Goal: Task Accomplishment & Management: Use online tool/utility

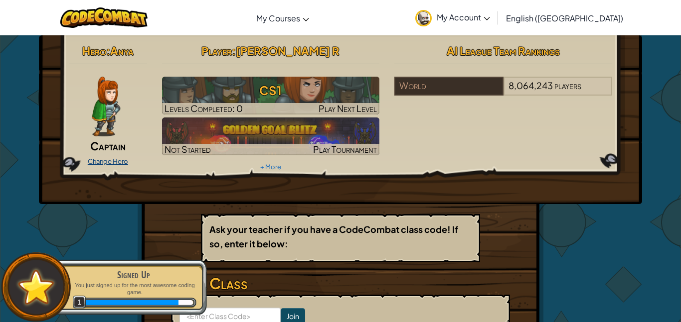
click at [126, 160] on link "Change Hero" at bounding box center [108, 161] width 40 height 8
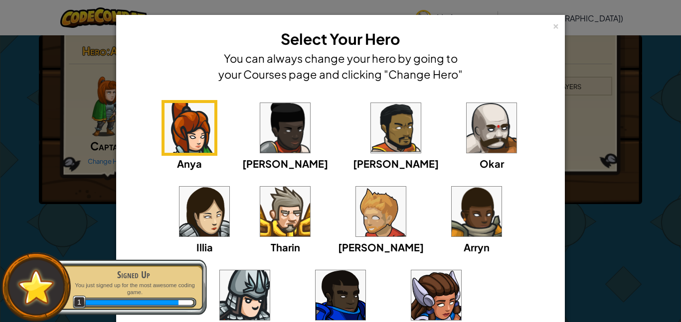
click at [466, 133] on img at bounding box center [491, 128] width 50 height 50
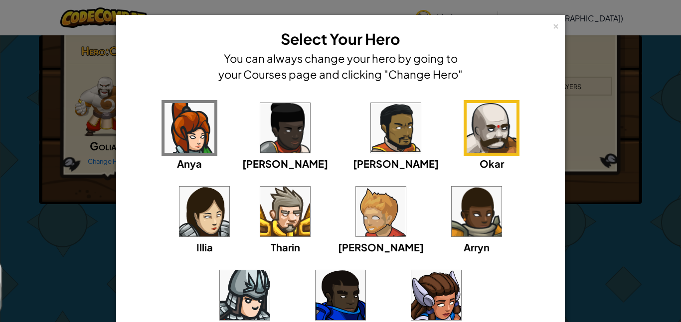
click at [466, 116] on img at bounding box center [491, 128] width 50 height 50
click at [552, 28] on div "×" at bounding box center [555, 24] width 7 height 10
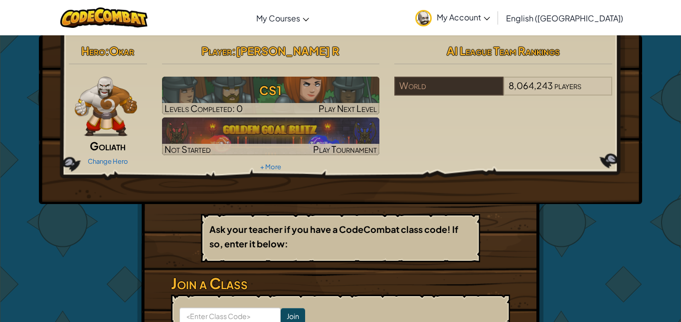
click at [456, 237] on p "Ask your teacher if you have a CodeCombat class code! If so, enter it below:" at bounding box center [340, 236] width 262 height 29
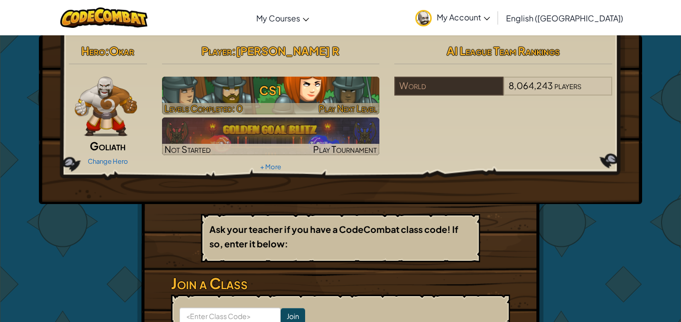
click at [347, 105] on span "Play Next Level" at bounding box center [347, 108] width 58 height 11
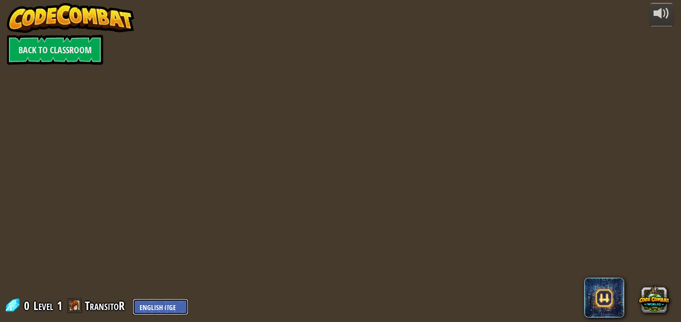
click at [166, 309] on select "English ([GEOGRAPHIC_DATA]) English ([GEOGRAPHIC_DATA]) 简体中文 繁體中文 русский españ…" at bounding box center [161, 307] width 56 height 16
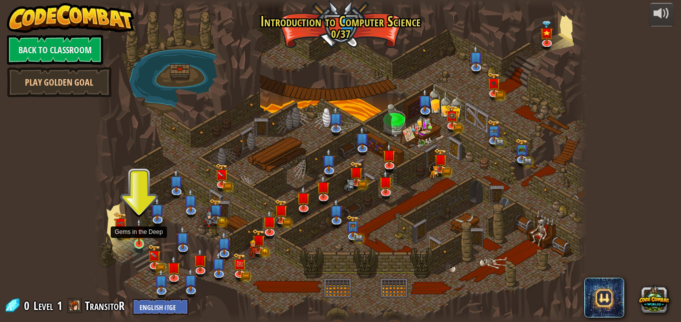
click at [136, 233] on img at bounding box center [138, 231] width 11 height 27
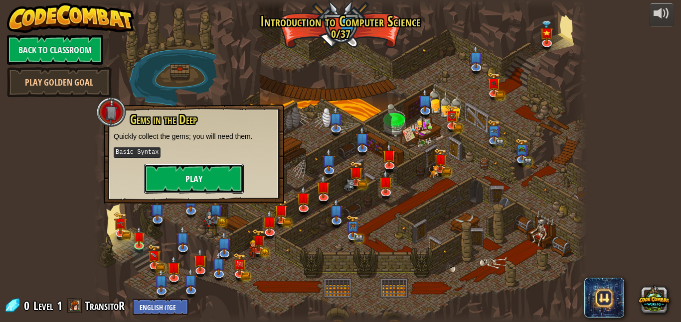
click at [172, 173] on button "Play" at bounding box center [194, 179] width 100 height 30
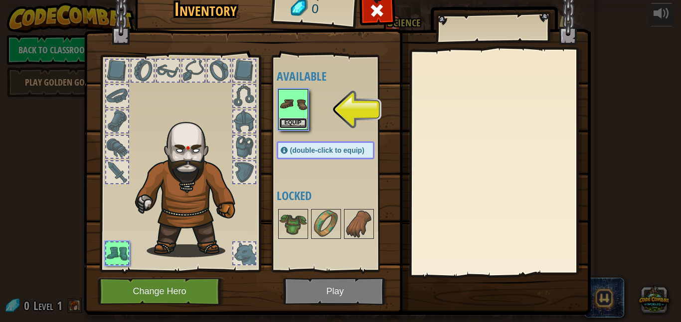
click at [299, 120] on button "Equip" at bounding box center [293, 123] width 28 height 10
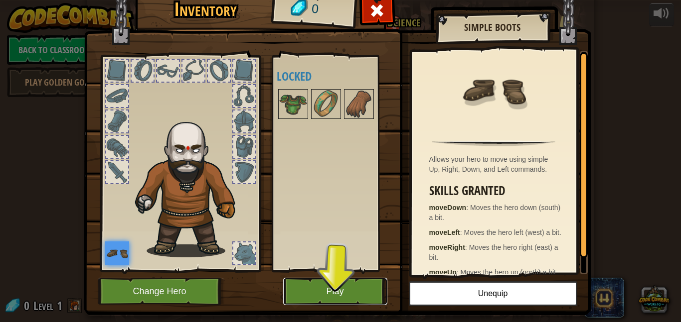
click at [331, 304] on button "Play" at bounding box center [335, 291] width 104 height 27
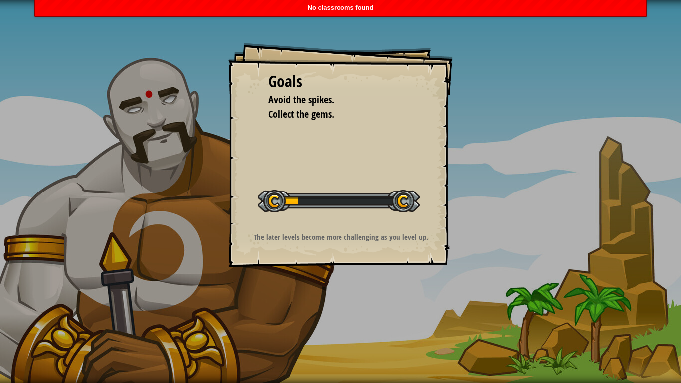
click at [305, 245] on div "The later levels become more challenging as you level up." at bounding box center [341, 239] width 200 height 15
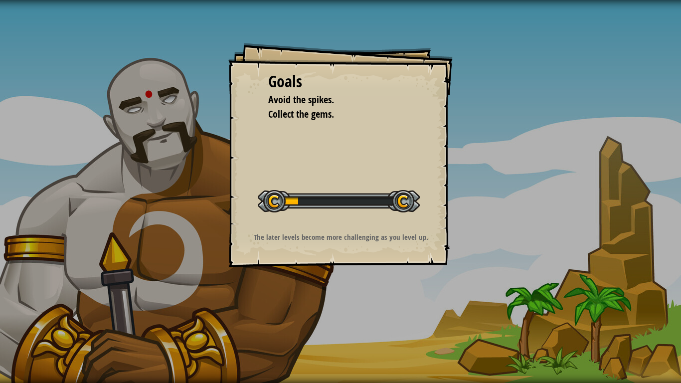
click at [267, 0] on div "Goals Avoid the spikes. Collect the gems. Start Level Error loading from server…" at bounding box center [340, 191] width 681 height 383
click at [375, 143] on div "Goals Avoid the spikes. Collect the gems. Start Level Error loading from server…" at bounding box center [340, 155] width 224 height 224
click at [307, 192] on div at bounding box center [339, 201] width 162 height 22
click at [291, 212] on div "Start Level" at bounding box center [339, 200] width 162 height 40
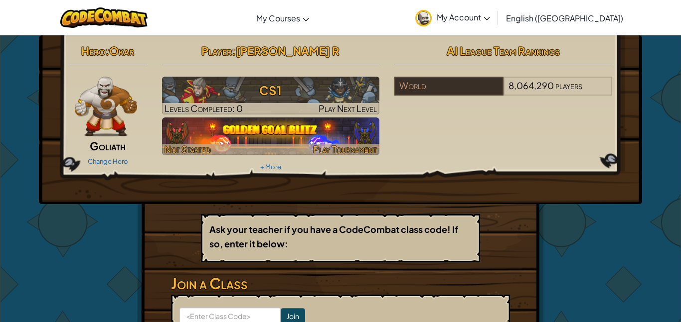
click at [184, 118] on img at bounding box center [271, 137] width 218 height 38
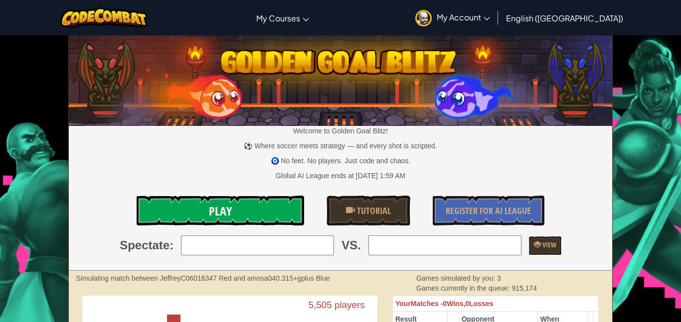
click at [265, 212] on link "Play" at bounding box center [220, 211] width 167 height 30
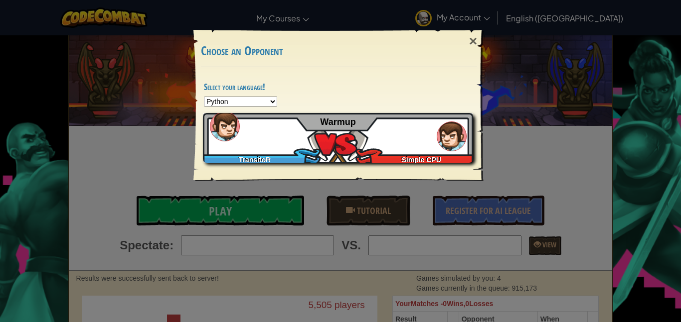
click at [322, 137] on div "TransitoR Simple CPU Warmup" at bounding box center [338, 138] width 270 height 50
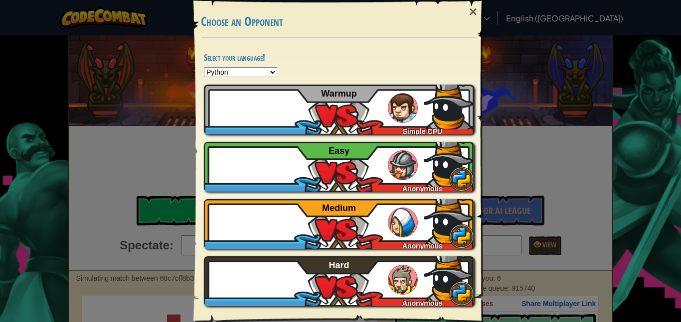
scroll to position [34, 0]
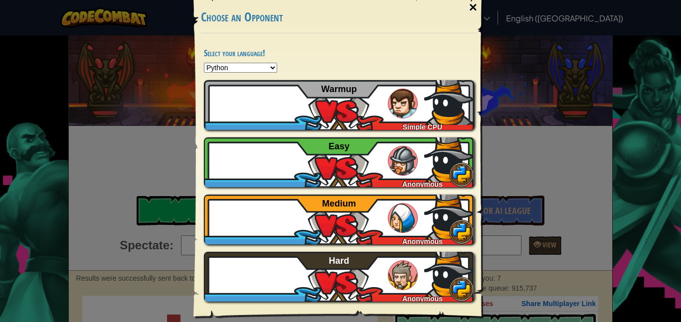
click at [469, 1] on div "×" at bounding box center [472, 7] width 23 height 29
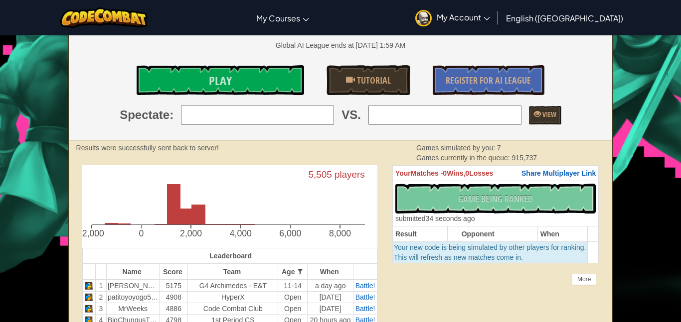
scroll to position [0, 0]
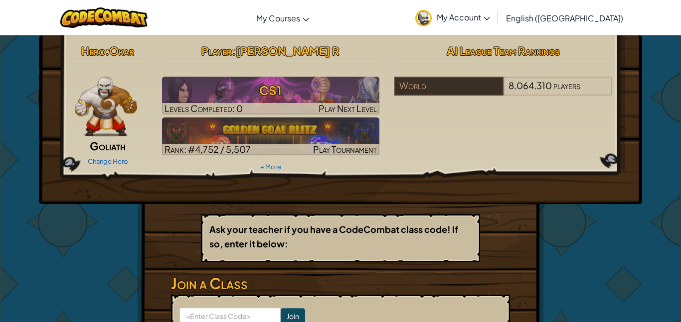
click at [490, 21] on span "My Account" at bounding box center [463, 17] width 53 height 10
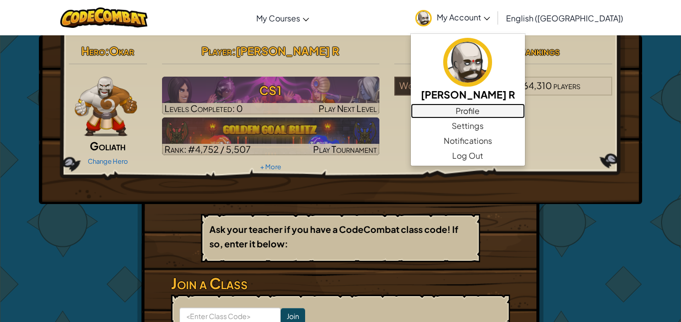
click at [518, 109] on link "Profile" at bounding box center [468, 111] width 114 height 15
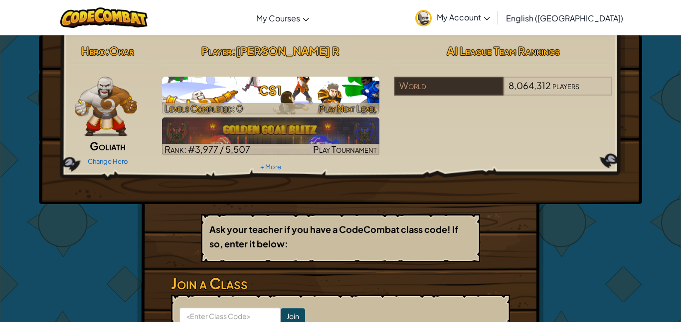
click at [213, 95] on h3 "CS1" at bounding box center [271, 90] width 218 height 22
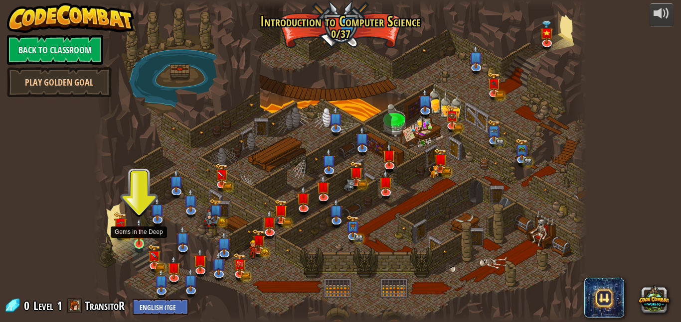
click at [138, 242] on img at bounding box center [138, 231] width 11 height 27
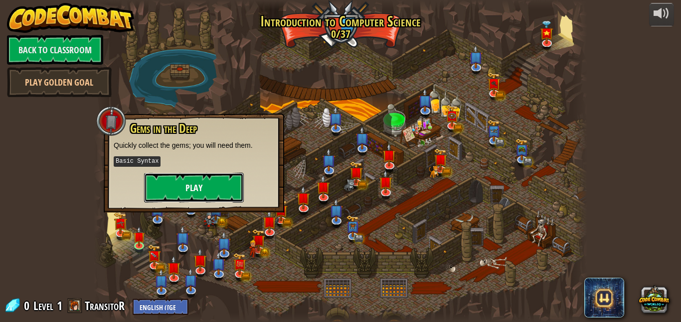
click at [182, 191] on button "Play" at bounding box center [194, 188] width 100 height 30
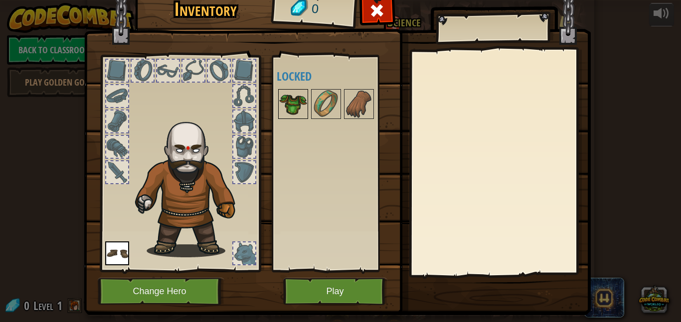
click at [292, 94] on img at bounding box center [293, 104] width 28 height 28
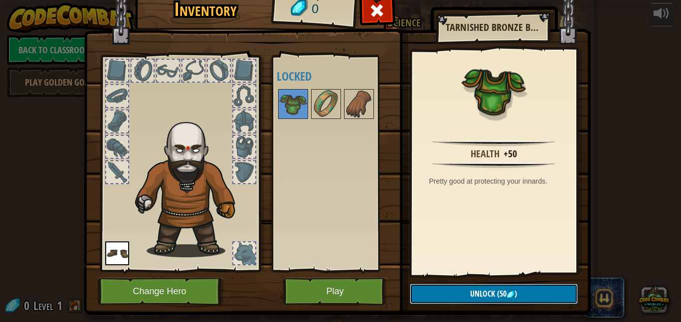
click at [529, 299] on button "Unlock (50 )" at bounding box center [494, 294] width 168 height 20
click at [345, 102] on img at bounding box center [359, 104] width 28 height 28
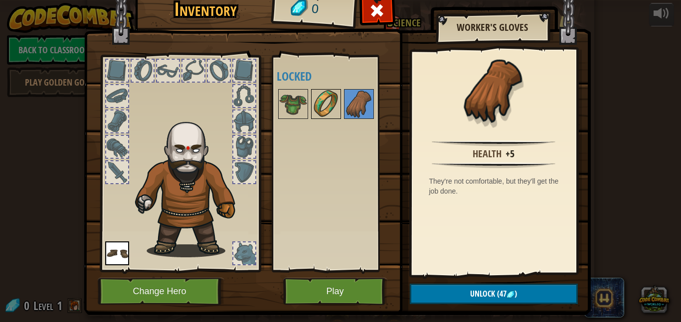
click at [334, 105] on img at bounding box center [326, 104] width 28 height 28
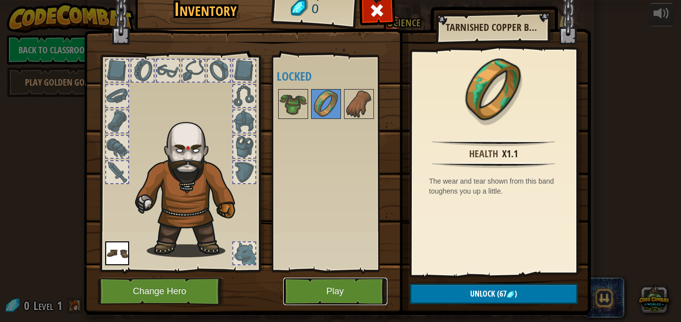
click at [338, 285] on button "Play" at bounding box center [335, 291] width 104 height 27
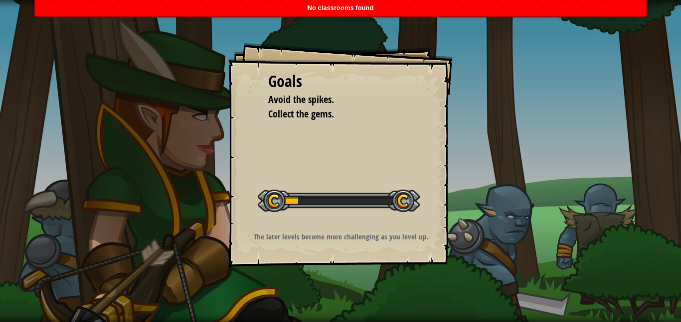
click at [332, 131] on div "Goals Avoid the spikes. Collect the gems. Start Level Error loading from server…" at bounding box center [340, 155] width 224 height 224
click at [364, 197] on div at bounding box center [339, 201] width 162 height 22
click at [339, 195] on div at bounding box center [339, 201] width 162 height 22
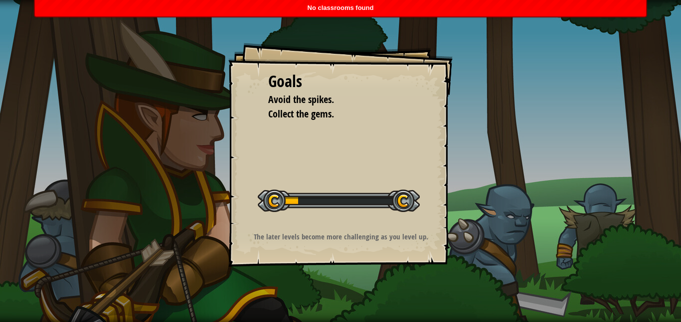
click at [332, 137] on div "Goals Avoid the spikes. Collect the gems. Start Level Error loading from server…" at bounding box center [340, 155] width 224 height 224
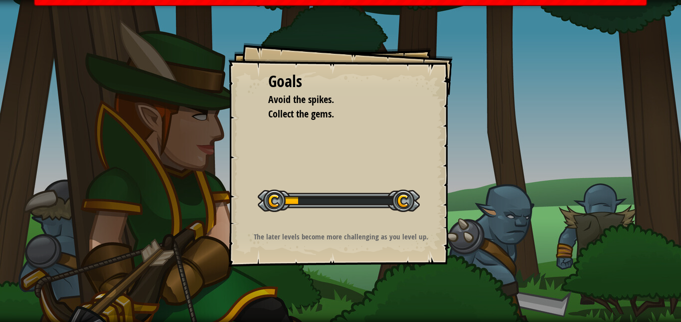
click at [354, 183] on div "Start Level" at bounding box center [339, 200] width 162 height 40
click at [382, 168] on div "Goals Avoid the spikes. Collect the gems. Start Level Error loading from server…" at bounding box center [340, 155] width 224 height 224
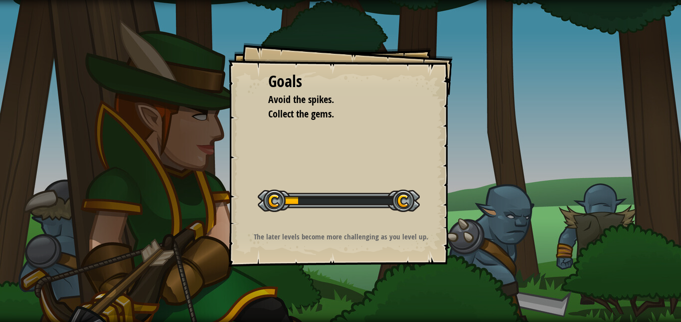
click at [356, 164] on div "Goals Avoid the spikes. Collect the gems. Start Level Error loading from server…" at bounding box center [340, 155] width 224 height 224
click at [398, 185] on div "Start Level" at bounding box center [339, 200] width 162 height 40
click at [382, 201] on div at bounding box center [339, 201] width 162 height 22
click at [382, 232] on p "The later levels become more challenging as you level up." at bounding box center [341, 237] width 200 height 10
click at [340, 222] on div "Goals Avoid the spikes. Collect the gems. Start Level Error loading from server…" at bounding box center [340, 155] width 224 height 224
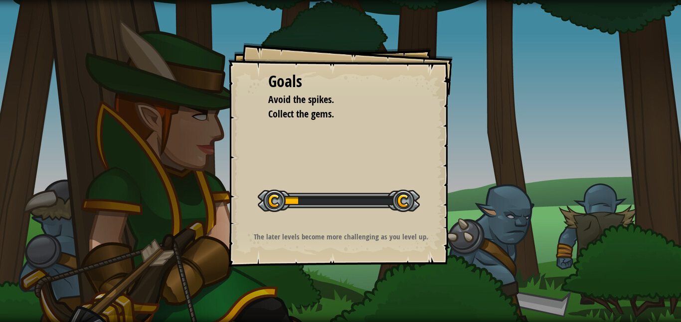
click at [273, 217] on div "Start Level" at bounding box center [339, 200] width 162 height 40
